Goal: Transaction & Acquisition: Purchase product/service

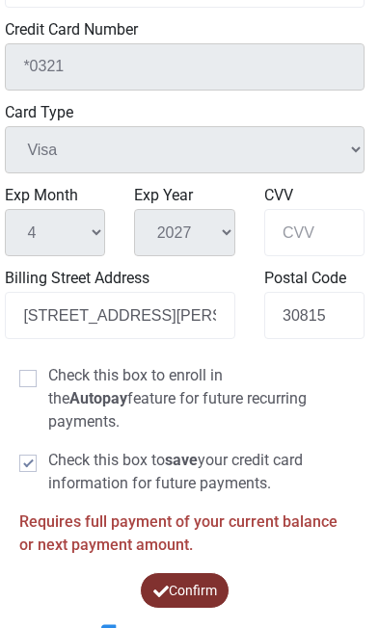
scroll to position [736, 5]
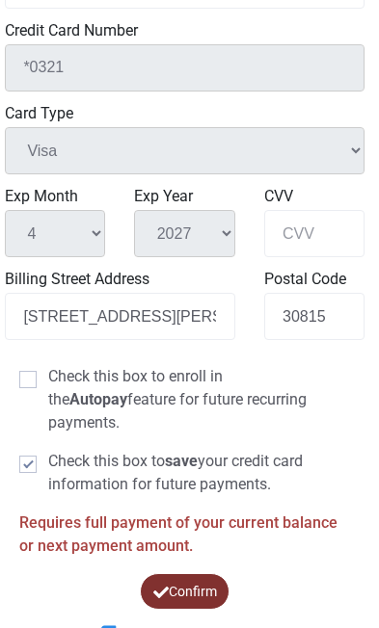
click at [166, 585] on button "Confirm" at bounding box center [185, 591] width 91 height 37
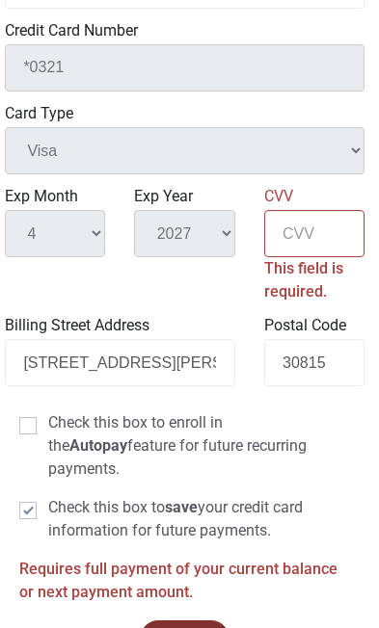
click at [184, 627] on button "Confirm" at bounding box center [185, 638] width 91 height 37
click at [303, 247] on input "CVV" at bounding box center [314, 233] width 100 height 47
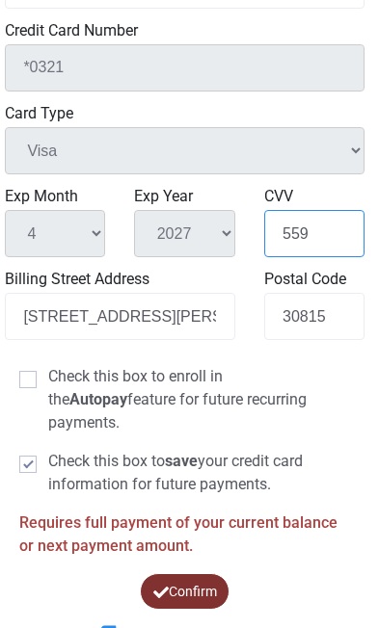
type input "559"
click at [187, 588] on button "Confirm" at bounding box center [185, 591] width 91 height 37
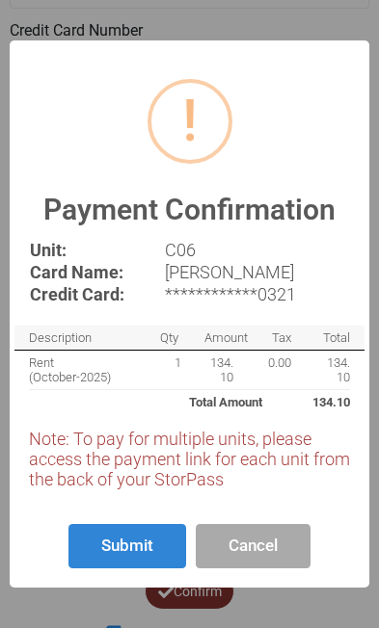
click at [126, 569] on button "Submit" at bounding box center [127, 546] width 118 height 45
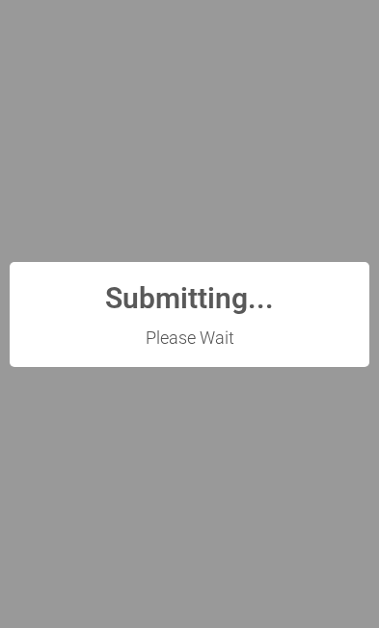
scroll to position [0, 0]
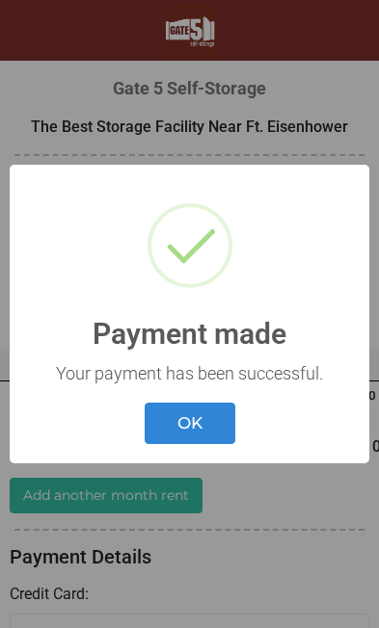
click at [188, 423] on button "OK" at bounding box center [190, 423] width 91 height 41
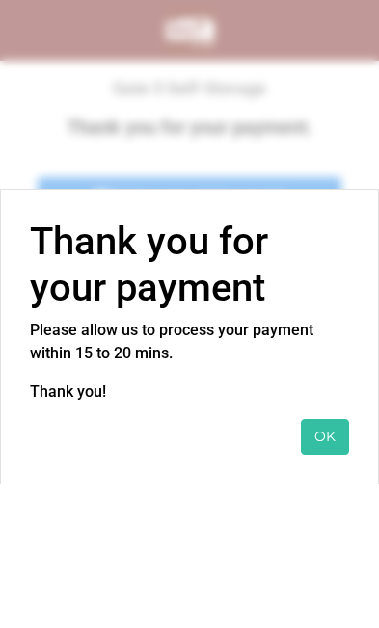
click at [322, 424] on button "OK" at bounding box center [325, 437] width 48 height 36
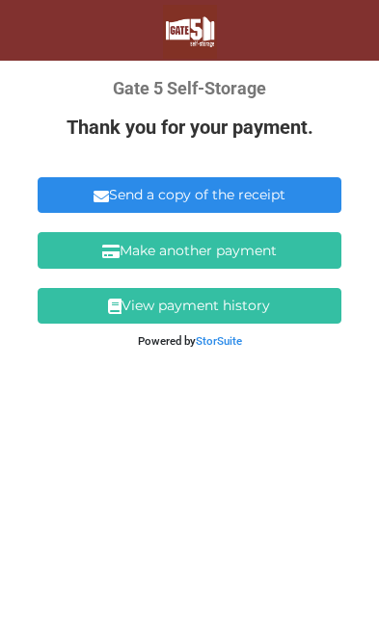
click at [236, 183] on link "Send a copy of the receipt" at bounding box center [189, 195] width 303 height 36
click at [191, 188] on link "Send a copy of the receipt" at bounding box center [189, 195] width 303 height 36
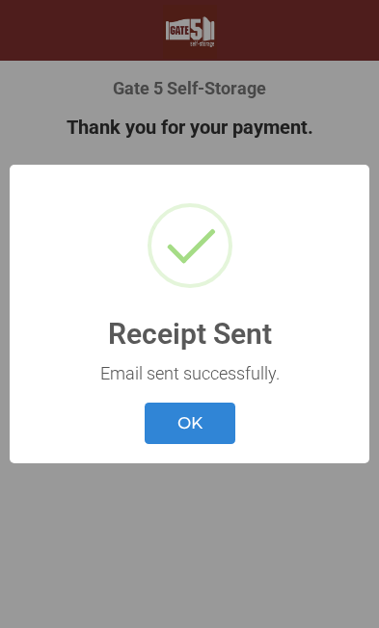
click at [186, 417] on button "OK" at bounding box center [190, 423] width 91 height 41
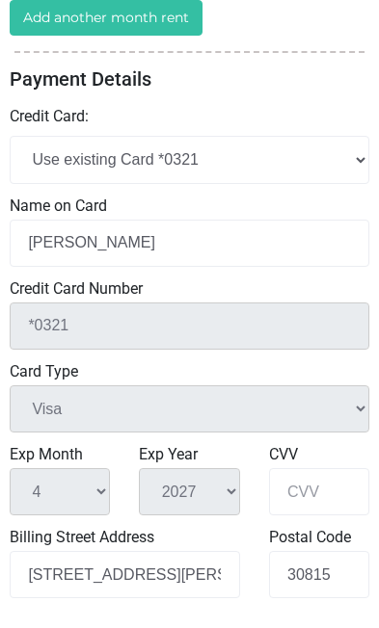
scroll to position [479, 0]
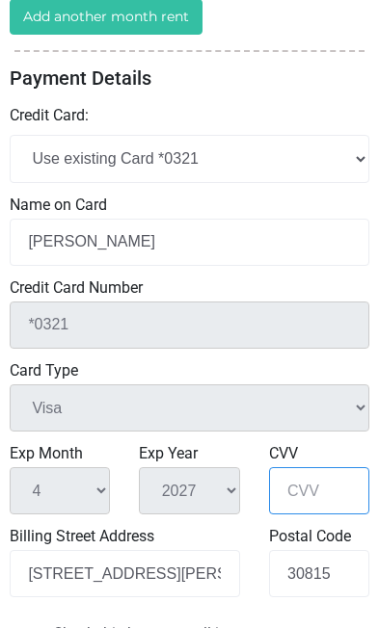
click at [297, 509] on input "CVV" at bounding box center [319, 490] width 100 height 47
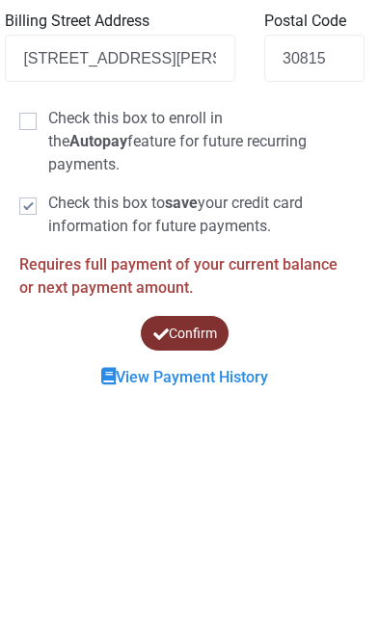
scroll to position [804, 5]
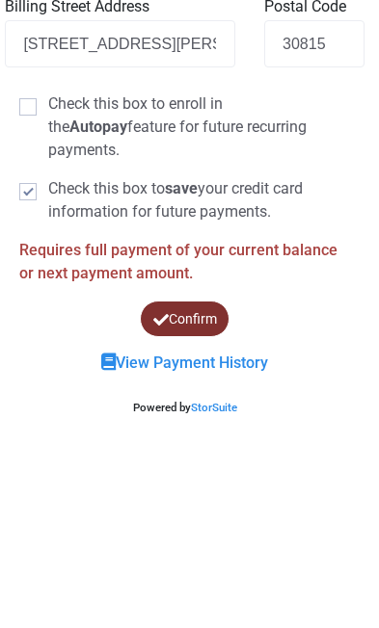
type input "559"
click at [175, 506] on button "Confirm" at bounding box center [185, 524] width 92 height 37
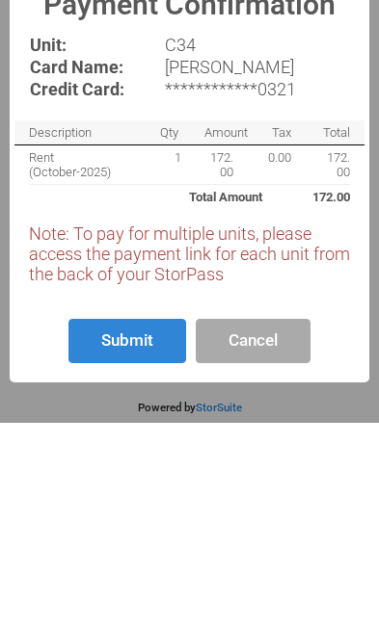
scroll to position [736, 0]
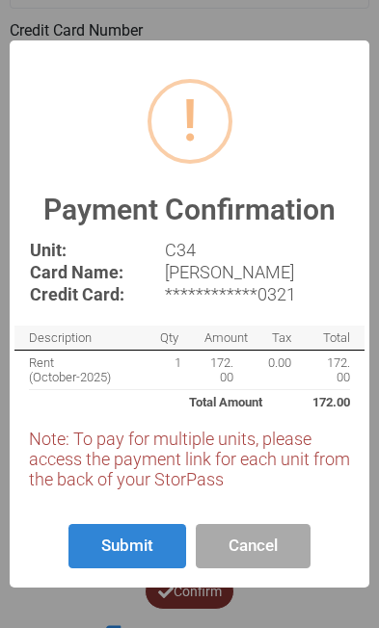
click at [129, 569] on button "Submit" at bounding box center [127, 546] width 118 height 45
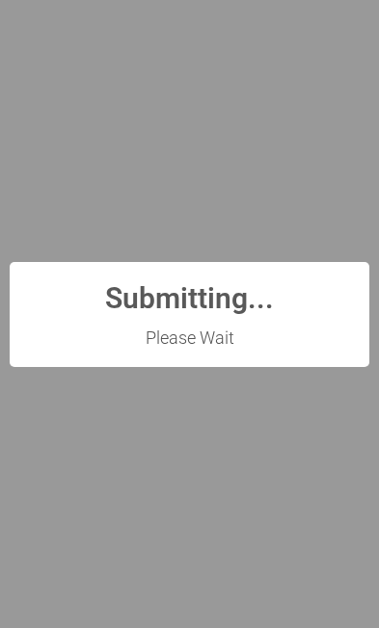
scroll to position [0, 0]
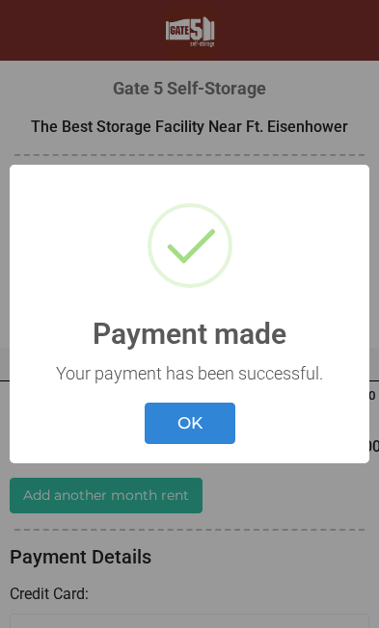
click at [192, 417] on button "OK" at bounding box center [190, 423] width 91 height 41
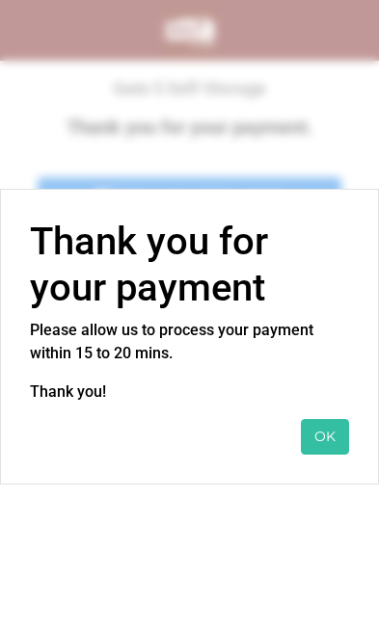
click at [335, 423] on button "OK" at bounding box center [325, 437] width 48 height 36
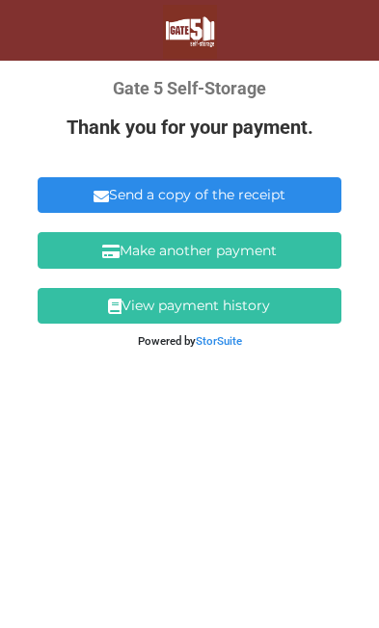
click at [225, 195] on link "Send a copy of the receipt" at bounding box center [189, 195] width 303 height 36
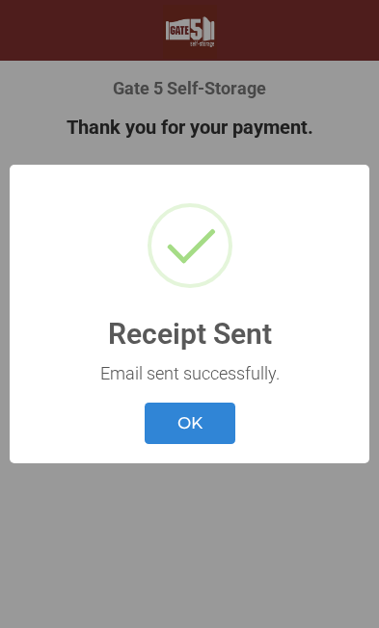
click at [180, 418] on button "OK" at bounding box center [190, 423] width 91 height 41
